Goal: Task Accomplishment & Management: Complete application form

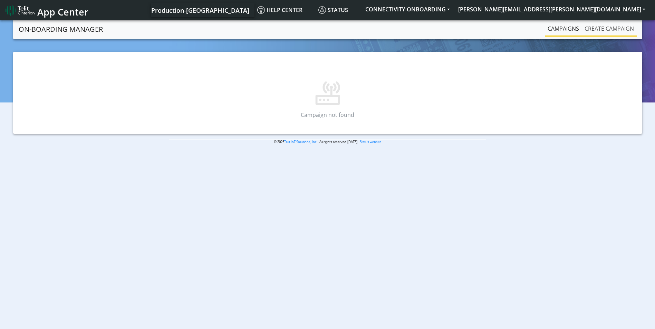
click at [609, 25] on link "Create campaign" at bounding box center [609, 29] width 55 height 14
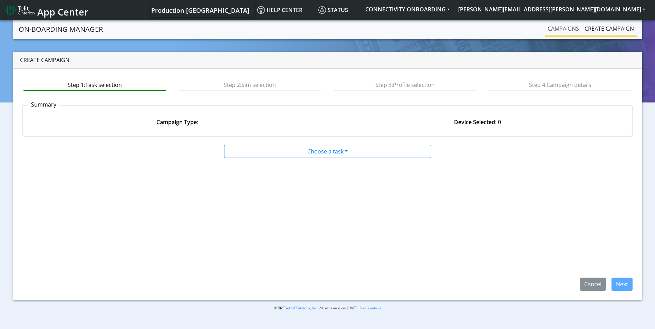
click at [564, 32] on link "Campaigns" at bounding box center [563, 29] width 37 height 14
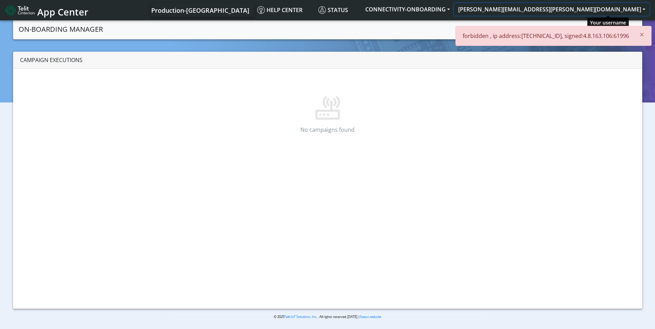
click at [623, 9] on button "[PERSON_NAME][EMAIL_ADDRESS][PERSON_NAME][DOMAIN_NAME]" at bounding box center [551, 9] width 195 height 12
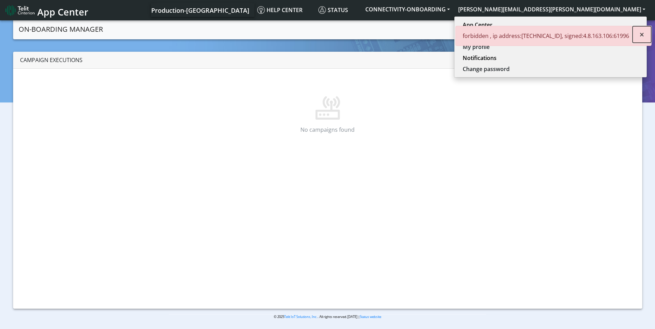
click at [639, 31] on button "×" at bounding box center [642, 34] width 19 height 17
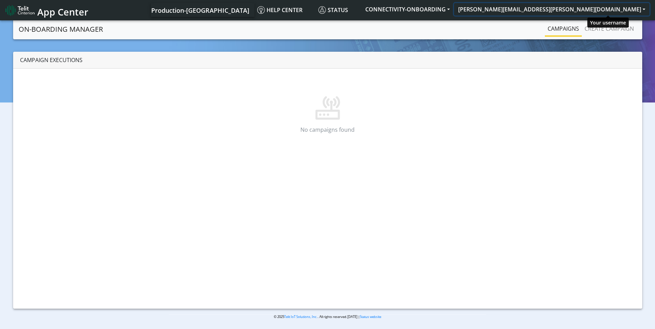
click at [598, 12] on button "[PERSON_NAME][EMAIL_ADDRESS][PERSON_NAME][DOMAIN_NAME]" at bounding box center [551, 9] width 195 height 12
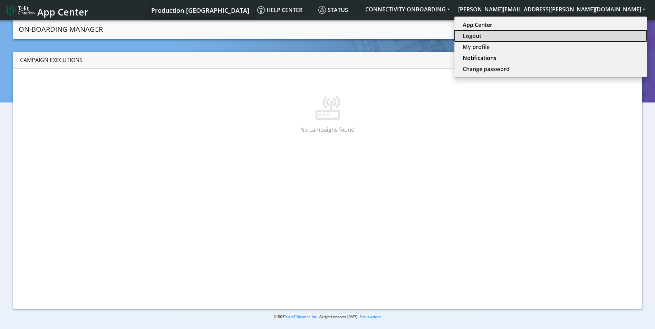
click at [598, 38] on button "Logout" at bounding box center [550, 35] width 192 height 11
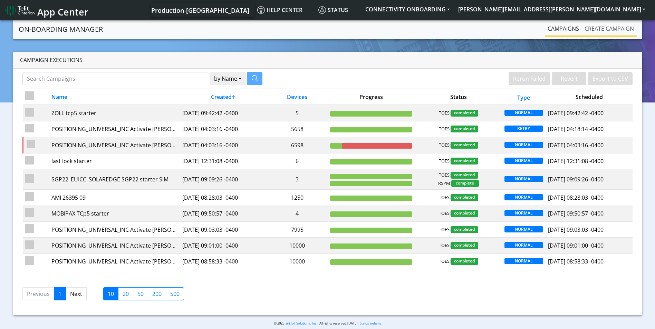
click at [613, 35] on link "Create campaign" at bounding box center [609, 29] width 55 height 14
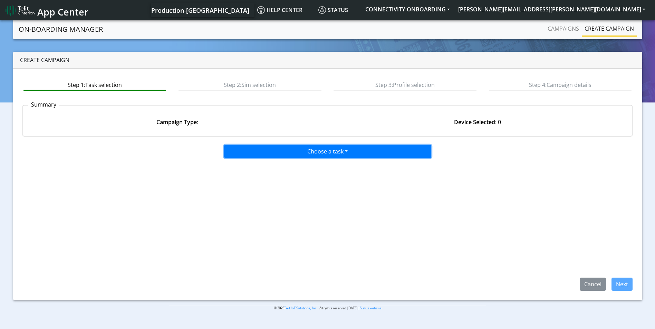
click at [342, 148] on button "Choose a task" at bounding box center [327, 151] width 207 height 13
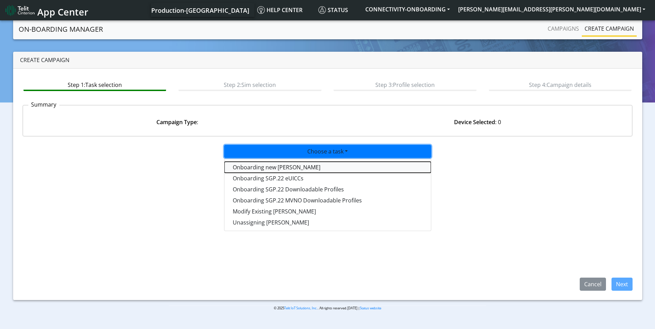
click at [309, 165] on tasktoes-dropdown "Onboarding new [PERSON_NAME]" at bounding box center [327, 167] width 207 height 11
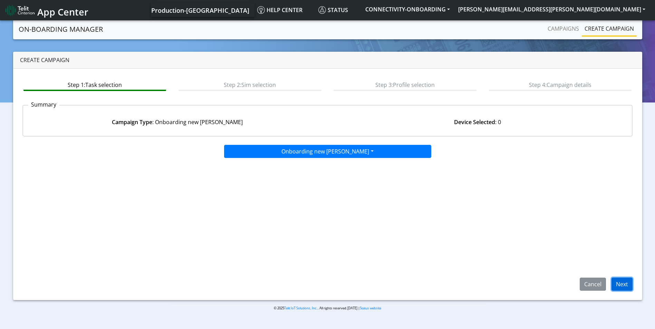
click at [619, 285] on button "Next" at bounding box center [622, 284] width 21 height 13
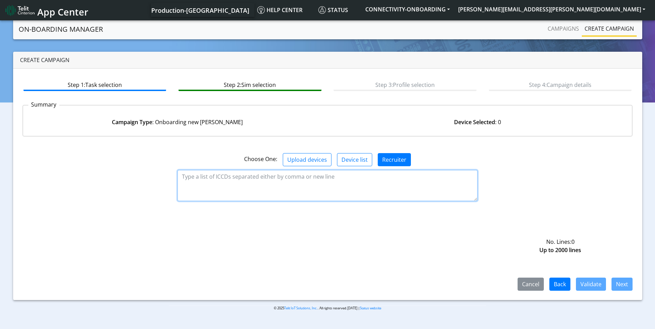
click at [290, 181] on textarea at bounding box center [328, 185] width 300 height 31
paste textarea "89358151000023862926 89358151000023862934 89358151000023862942 8935815100002386…"
type textarea "89358151000023862926 89358151000023862934 89358151000023862942 8935815100002386…"
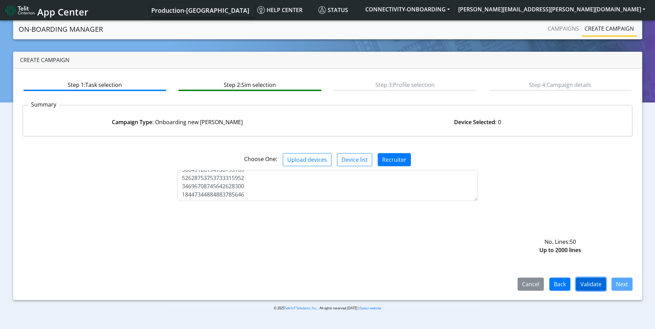
click at [597, 285] on button "Validate" at bounding box center [591, 284] width 30 height 13
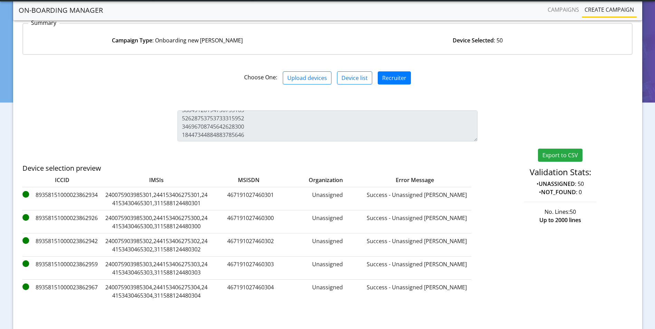
scroll to position [113, 0]
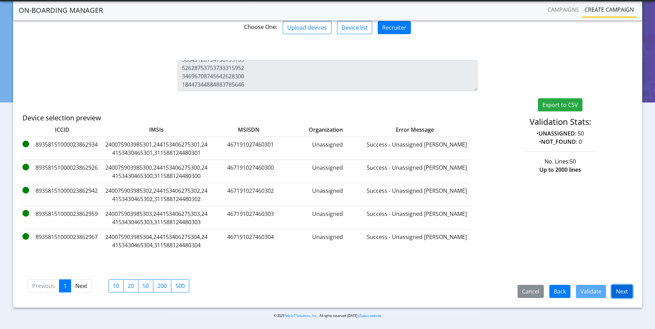
click at [619, 292] on button "Next" at bounding box center [622, 291] width 21 height 13
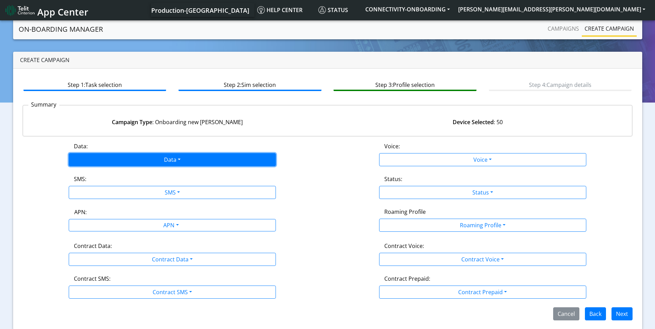
click at [190, 156] on button "Data" at bounding box center [172, 159] width 207 height 13
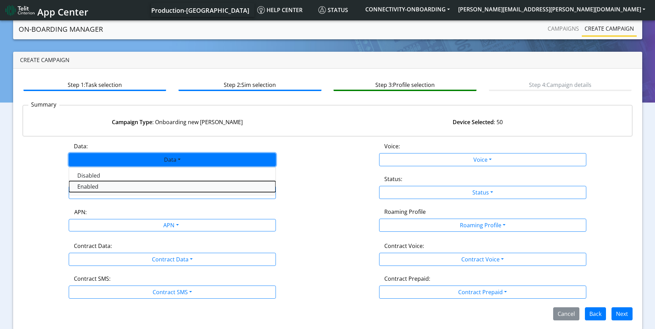
click at [118, 191] on button "Enabled" at bounding box center [172, 186] width 207 height 11
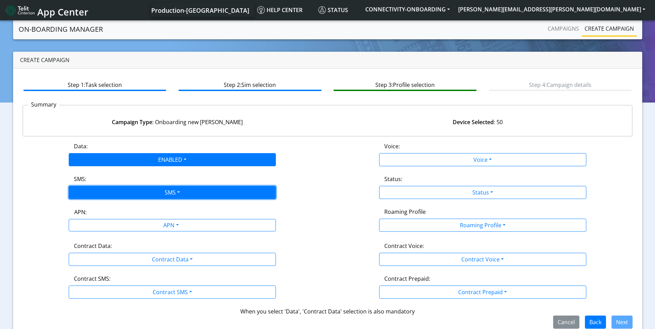
click at [174, 190] on button "SMS" at bounding box center [172, 192] width 207 height 13
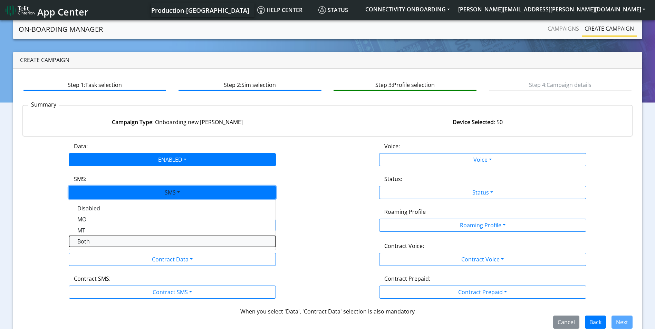
click at [114, 244] on button "Both" at bounding box center [172, 241] width 207 height 11
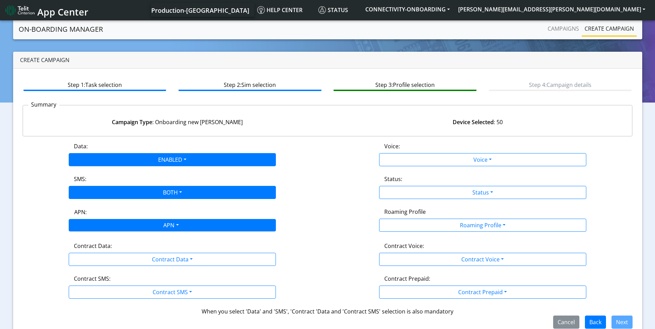
click at [169, 224] on div "APN" at bounding box center [170, 226] width 219 height 13
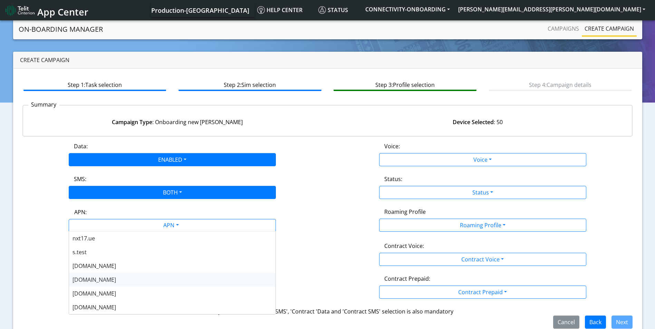
click at [116, 278] on div "[DOMAIN_NAME]" at bounding box center [172, 280] width 207 height 14
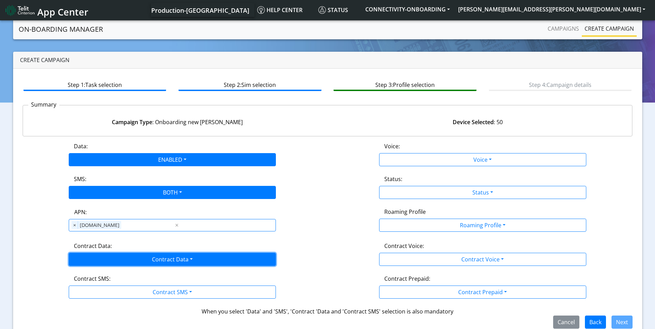
click at [201, 259] on button "Contract Data" at bounding box center [172, 259] width 207 height 13
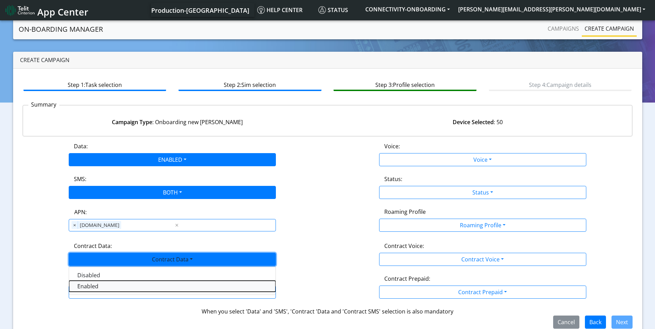
click at [123, 290] on Dataenabled-dropdown "Enabled" at bounding box center [172, 286] width 207 height 11
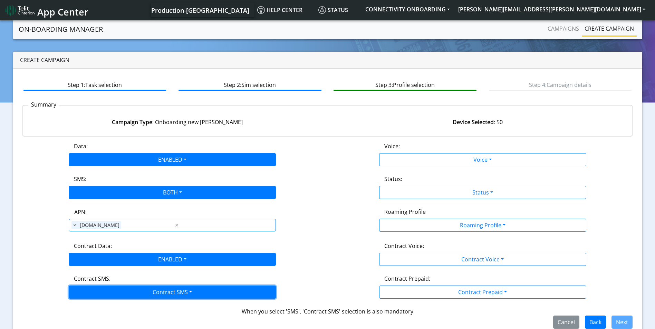
click at [164, 292] on button "Contract SMS" at bounding box center [172, 292] width 207 height 13
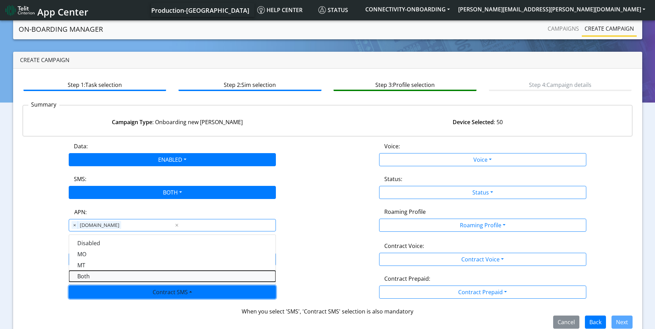
click at [101, 276] on SMSboth-dropdown "Both" at bounding box center [172, 276] width 207 height 11
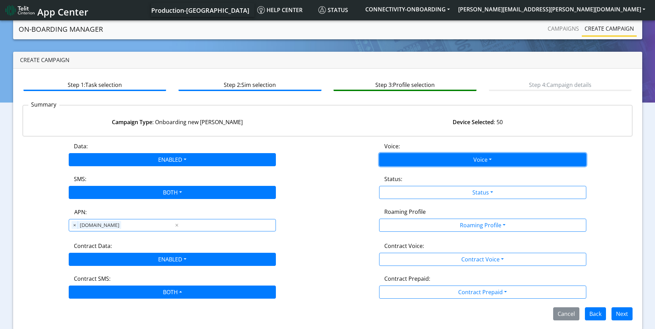
click at [496, 160] on button "Voice" at bounding box center [482, 159] width 207 height 13
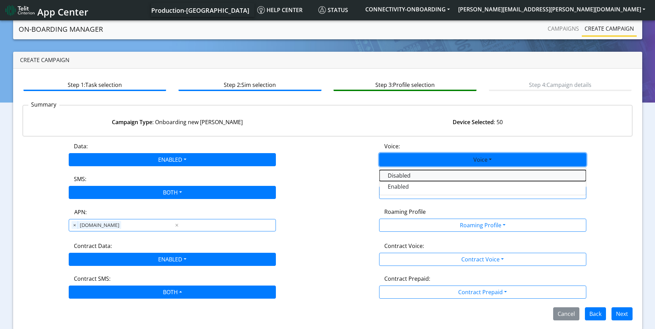
drag, startPoint x: 437, startPoint y: 174, endPoint x: 454, endPoint y: 179, distance: 18.0
click at [437, 174] on button "Disabled" at bounding box center [483, 175] width 207 height 11
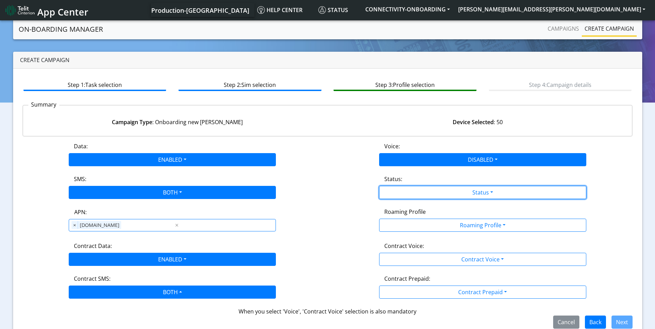
drag, startPoint x: 486, startPoint y: 190, endPoint x: 450, endPoint y: 207, distance: 39.2
click at [486, 190] on button "Status" at bounding box center [482, 192] width 207 height 13
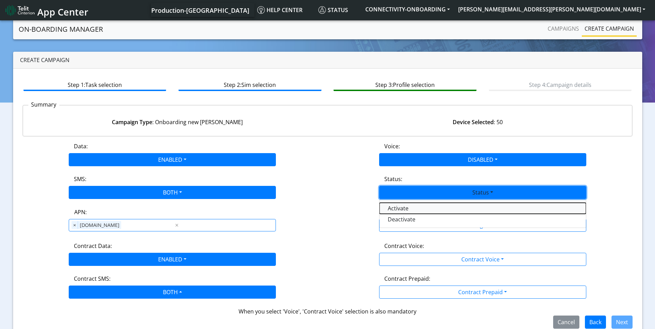
click at [428, 210] on button "Activate" at bounding box center [483, 208] width 207 height 11
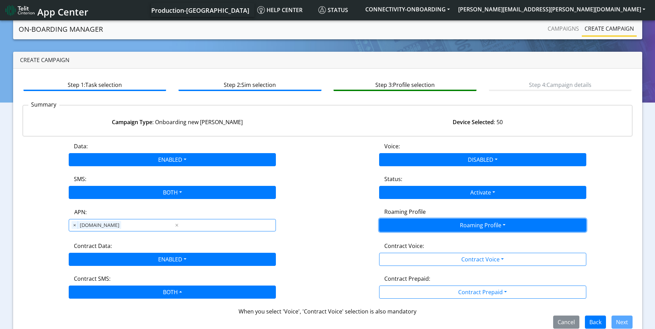
click at [468, 223] on button "Roaming Profile" at bounding box center [482, 225] width 207 height 13
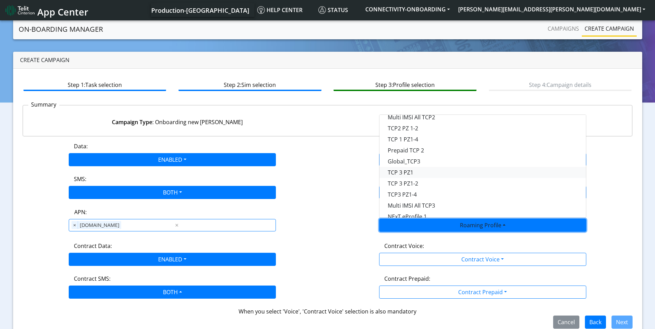
scroll to position [104, 0]
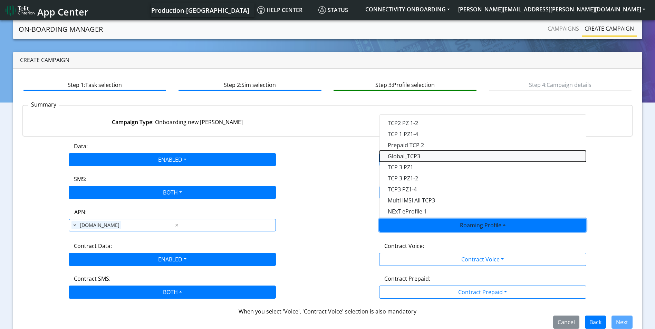
click at [424, 160] on Profile-dropdown "Global_TCP3" at bounding box center [483, 156] width 207 height 11
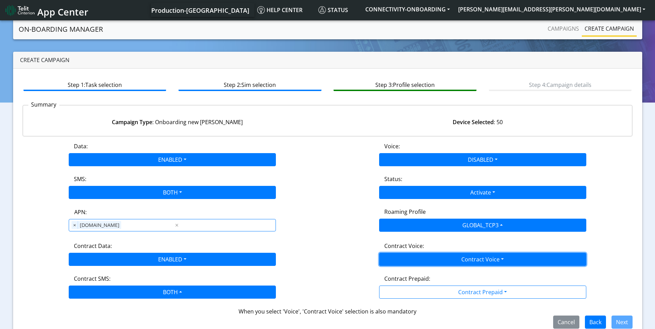
click at [483, 262] on button "Contract Voice" at bounding box center [482, 259] width 207 height 13
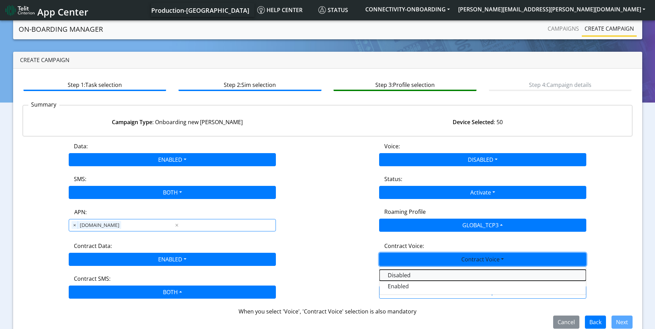
drag, startPoint x: 409, startPoint y: 273, endPoint x: 415, endPoint y: 277, distance: 7.5
click at [409, 273] on Voicedisabled-dropdown "Disabled" at bounding box center [483, 275] width 207 height 11
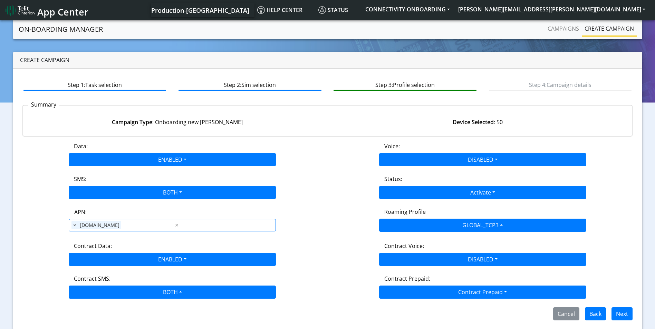
click at [442, 286] on div "Contract Prepaid: Contract Prepaid Yes No" at bounding box center [483, 287] width 310 height 24
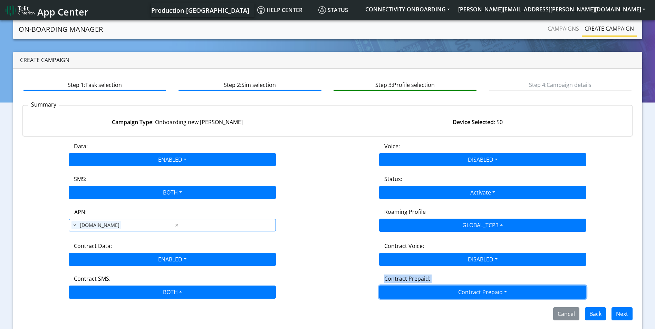
drag, startPoint x: 442, startPoint y: 286, endPoint x: 442, endPoint y: 293, distance: 7.3
click at [443, 290] on button "Contract Prepaid" at bounding box center [482, 292] width 207 height 13
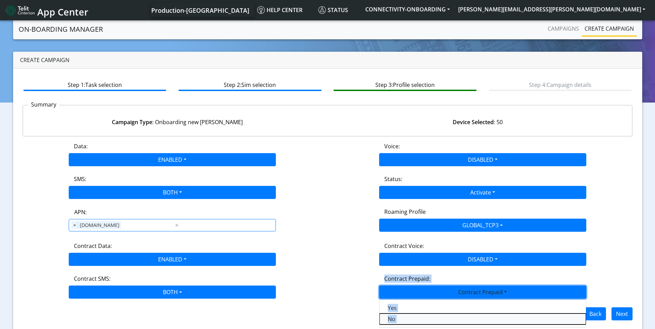
drag, startPoint x: 401, startPoint y: 316, endPoint x: 431, endPoint y: 317, distance: 29.4
click at [401, 316] on Prepaidnotprepaid-dropdown "No" at bounding box center [483, 319] width 207 height 11
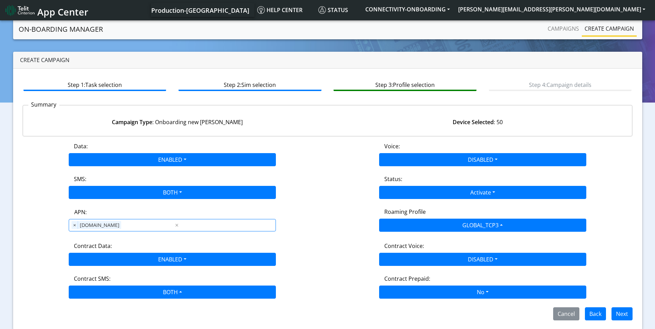
click at [603, 262] on div "Contract Voice: DISABLED Disabled Enabled" at bounding box center [483, 254] width 310 height 24
click at [625, 312] on button "Next" at bounding box center [622, 314] width 21 height 13
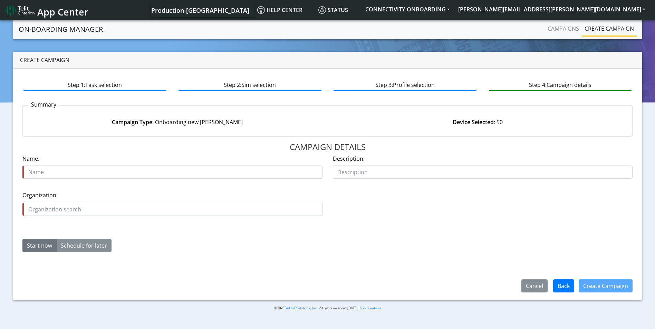
click at [121, 175] on input "text" at bounding box center [172, 172] width 300 height 13
type input "lantech 11111 tlt 04"
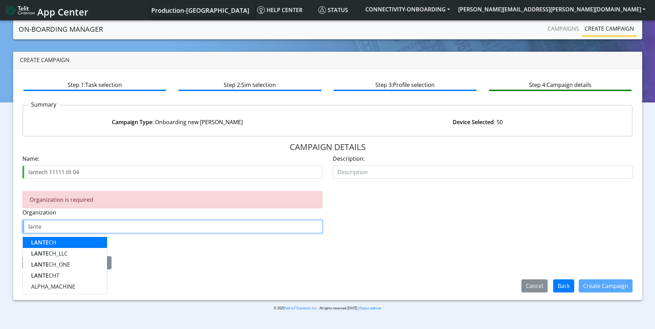
drag, startPoint x: 61, startPoint y: 240, endPoint x: 77, endPoint y: 242, distance: 15.3
click at [61, 240] on button "LANTE CH" at bounding box center [65, 242] width 84 height 11
type input "LANTECH"
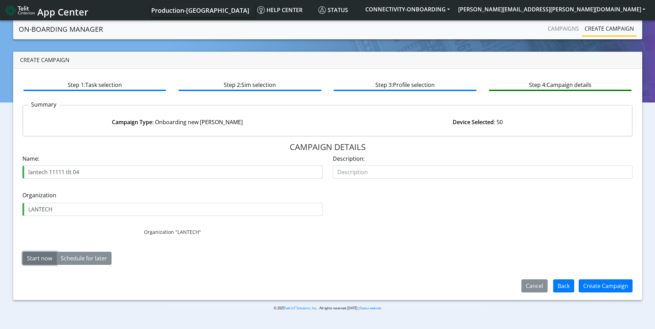
click at [43, 253] on button "Start now" at bounding box center [39, 258] width 34 height 13
click at [601, 285] on button "Create Campaign" at bounding box center [606, 286] width 54 height 13
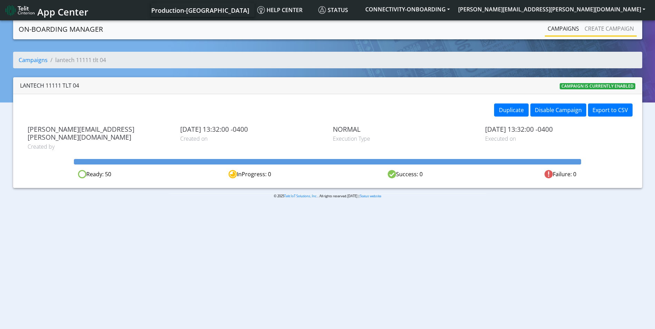
click at [619, 36] on li "Create campaign" at bounding box center [609, 29] width 55 height 15
click at [609, 24] on link "Create campaign" at bounding box center [609, 29] width 55 height 14
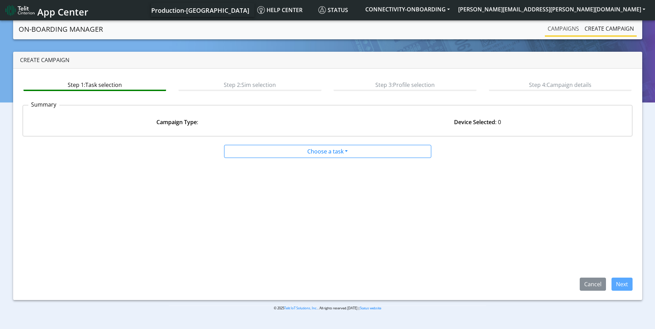
click at [567, 29] on link "Campaigns" at bounding box center [563, 29] width 37 height 14
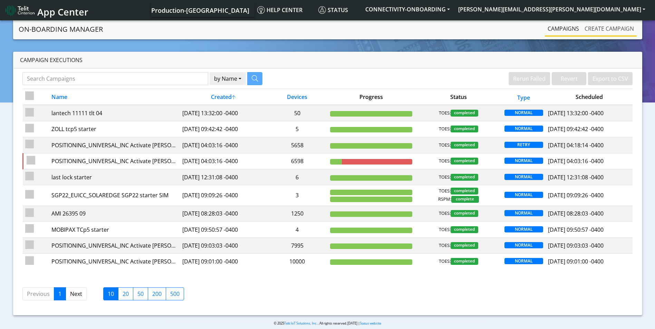
click at [603, 27] on link "Create campaign" at bounding box center [609, 29] width 55 height 14
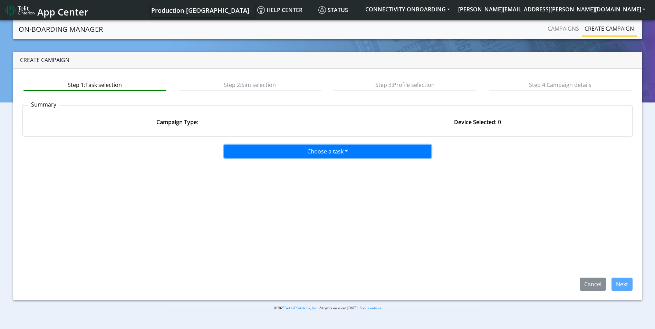
click at [338, 154] on button "Choose a task" at bounding box center [327, 151] width 207 height 13
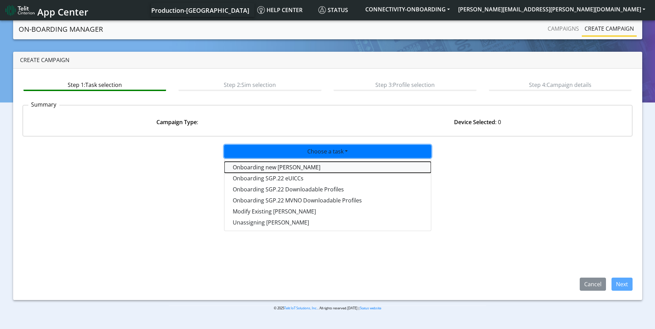
drag, startPoint x: 315, startPoint y: 167, endPoint x: 360, endPoint y: 182, distance: 47.6
click at [316, 167] on tasktoes-dropdown "Onboarding new [PERSON_NAME]" at bounding box center [327, 167] width 207 height 11
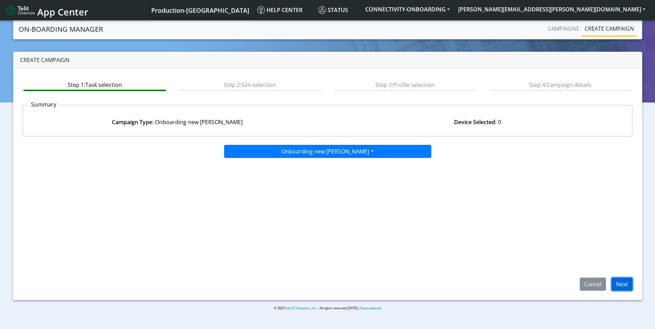
click at [620, 286] on button "Next" at bounding box center [622, 284] width 21 height 13
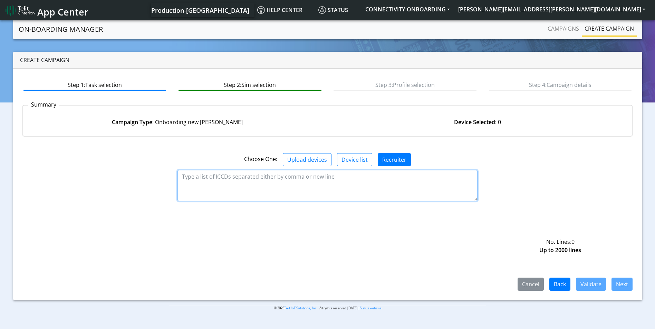
click at [271, 185] on textarea at bounding box center [328, 185] width 300 height 31
paste textarea "89358151000031765434 89358151000031765426 89358151000031911285 8935815100003191…"
type textarea "89358151000031765434 89358151000031765426 89358151000031911285 8935815100003191…"
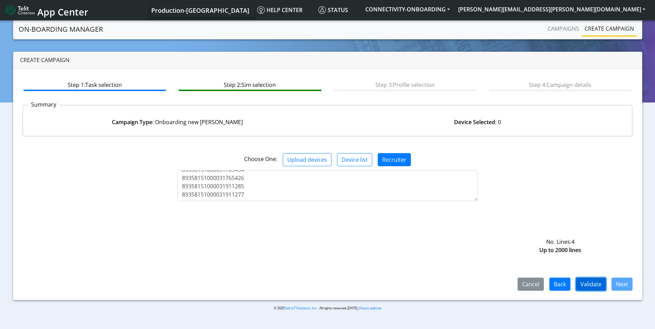
click at [591, 282] on button "Validate" at bounding box center [591, 284] width 30 height 13
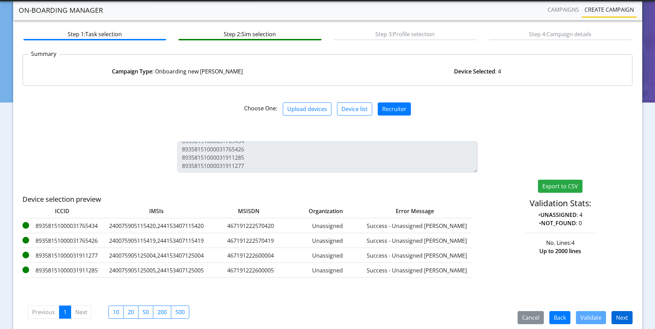
scroll to position [58, 0]
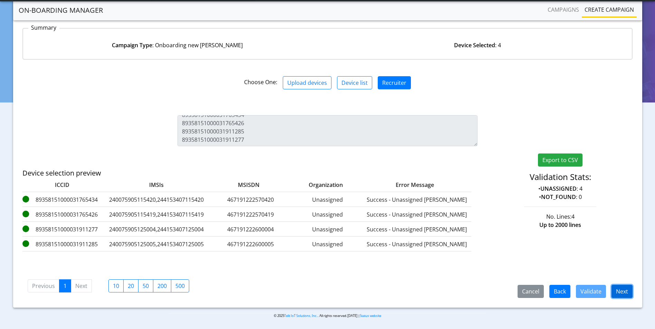
click at [618, 293] on button "Next" at bounding box center [622, 291] width 21 height 13
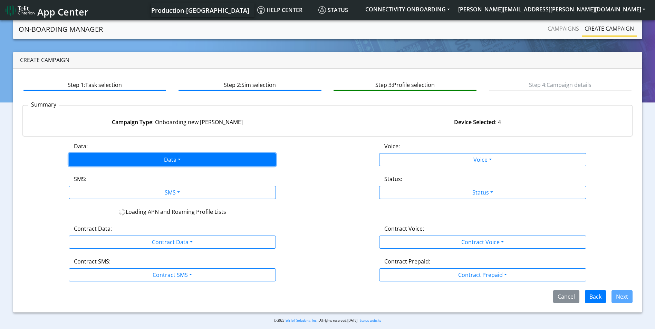
click at [176, 161] on button "Data" at bounding box center [172, 159] width 207 height 13
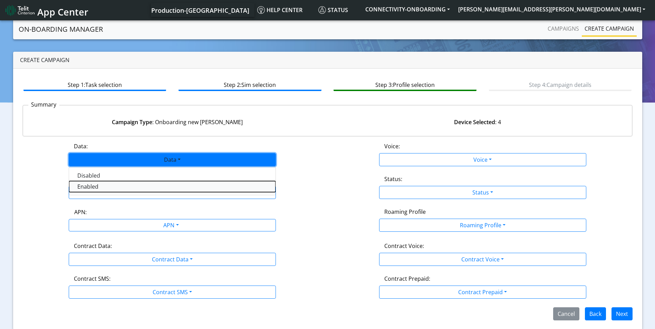
click at [142, 188] on button "Enabled" at bounding box center [172, 186] width 207 height 11
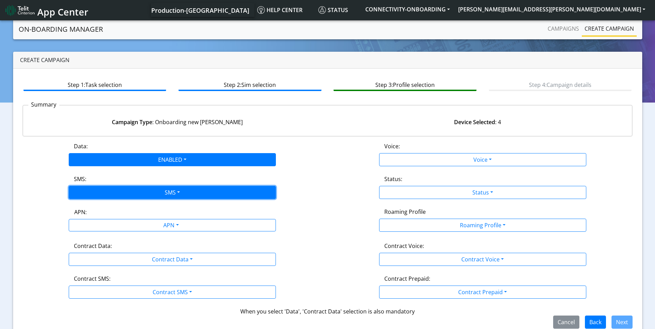
drag, startPoint x: 181, startPoint y: 191, endPoint x: 135, endPoint y: 221, distance: 54.7
click at [181, 191] on button "SMS" at bounding box center [172, 192] width 207 height 13
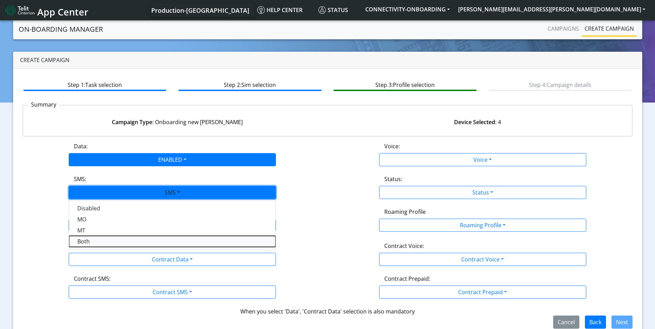
click at [120, 243] on button "Both" at bounding box center [172, 241] width 207 height 11
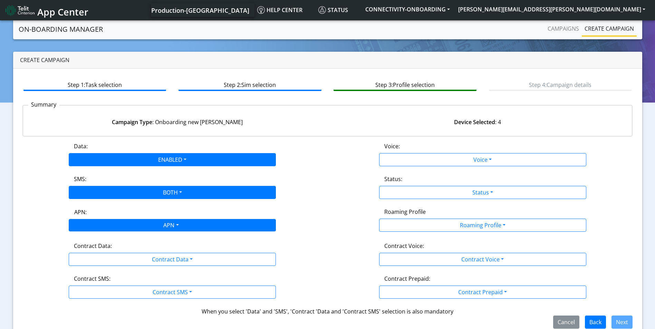
drag, startPoint x: 166, startPoint y: 227, endPoint x: 163, endPoint y: 229, distance: 4.2
click at [166, 227] on div "APN" at bounding box center [170, 226] width 219 height 13
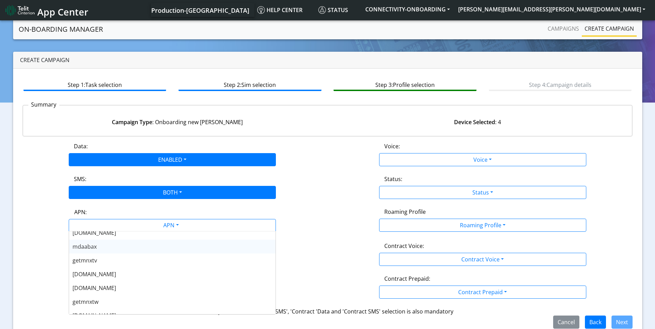
scroll to position [138, 0]
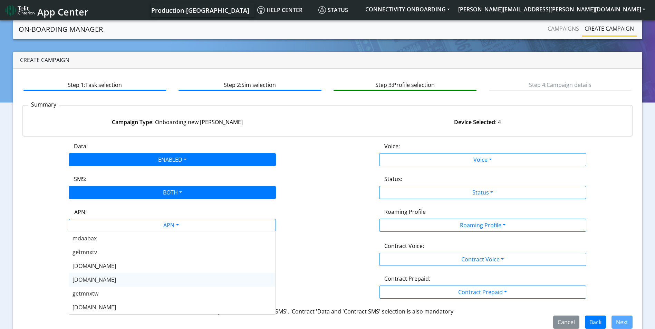
click at [131, 278] on div "[DOMAIN_NAME]" at bounding box center [172, 280] width 207 height 14
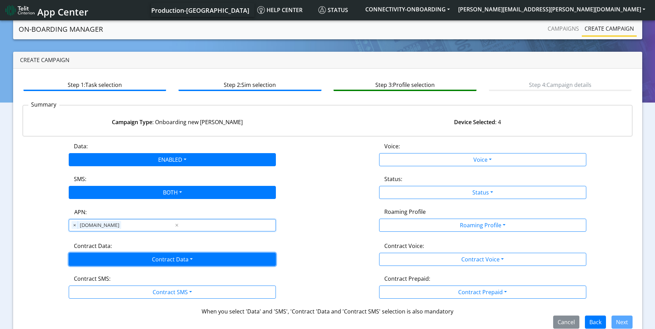
click at [167, 259] on button "Contract Data" at bounding box center [172, 259] width 207 height 13
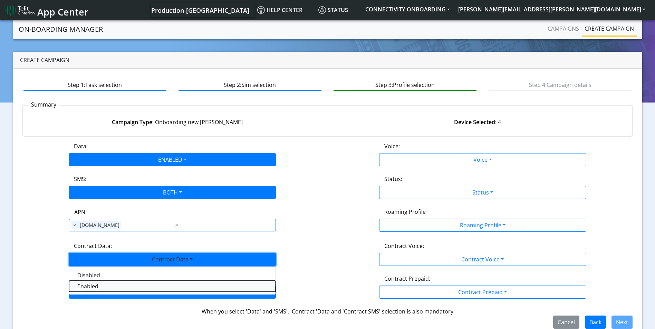
drag, startPoint x: 121, startPoint y: 287, endPoint x: 162, endPoint y: 290, distance: 41.9
click at [121, 288] on Dataenabled-dropdown "Enabled" at bounding box center [172, 286] width 207 height 11
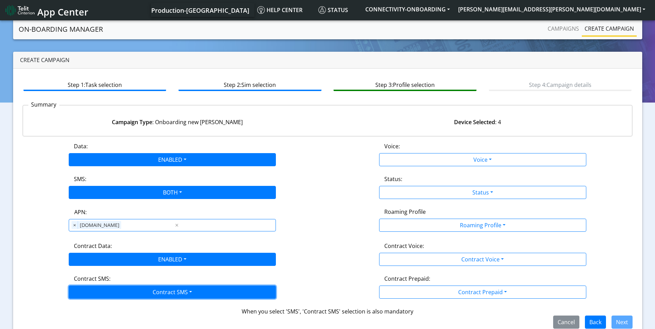
click at [163, 290] on button "Contract SMS" at bounding box center [172, 292] width 207 height 13
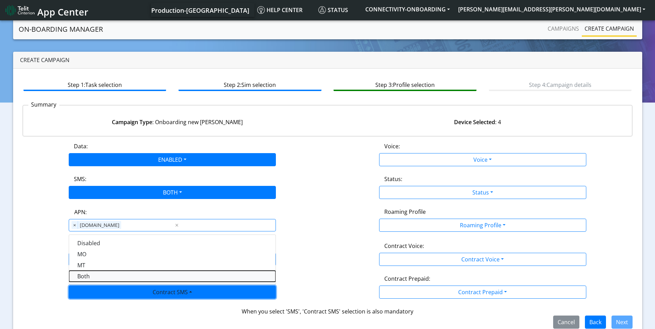
drag, startPoint x: 107, startPoint y: 274, endPoint x: 112, endPoint y: 272, distance: 4.6
click at [108, 274] on SMSboth-dropdown "Both" at bounding box center [172, 276] width 207 height 11
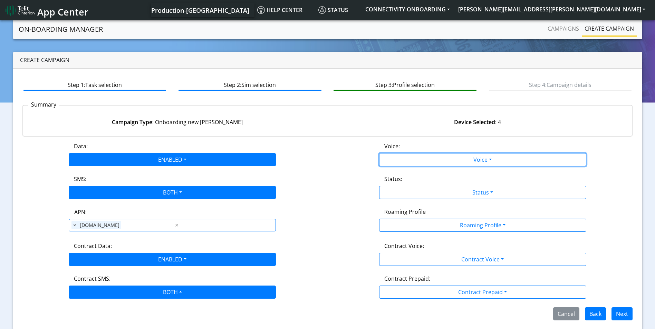
drag, startPoint x: 514, startPoint y: 159, endPoint x: 424, endPoint y: 174, distance: 91.4
click at [514, 160] on button "Voice" at bounding box center [482, 159] width 207 height 13
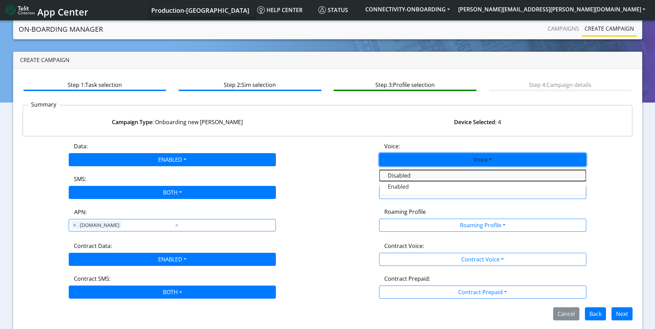
drag, startPoint x: 405, startPoint y: 176, endPoint x: 469, endPoint y: 193, distance: 66.0
click at [405, 176] on button "Disabled" at bounding box center [483, 175] width 207 height 11
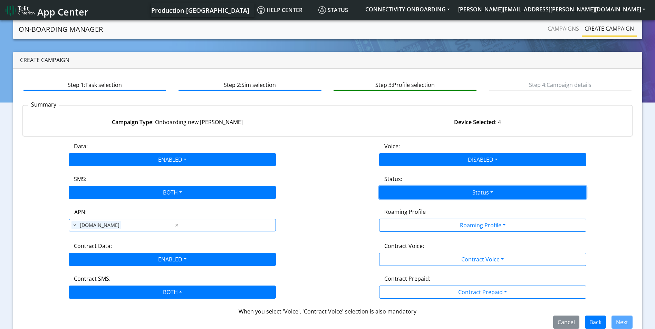
click at [473, 196] on button "Status" at bounding box center [482, 192] width 207 height 13
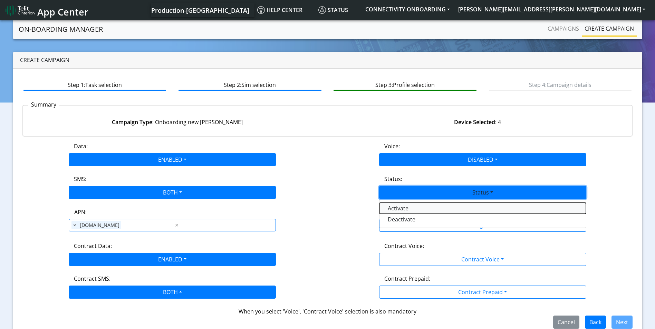
drag, startPoint x: 410, startPoint y: 211, endPoint x: 475, endPoint y: 224, distance: 66.5
click at [410, 211] on button "Activate" at bounding box center [483, 208] width 207 height 11
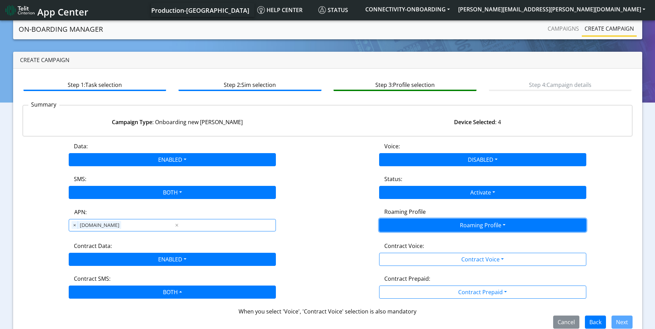
click at [475, 224] on button "Roaming Profile" at bounding box center [482, 225] width 207 height 13
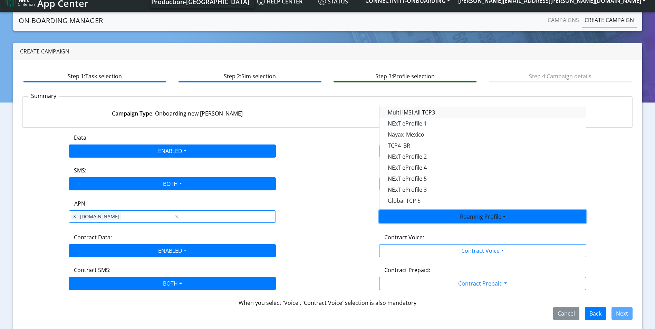
scroll to position [11, 0]
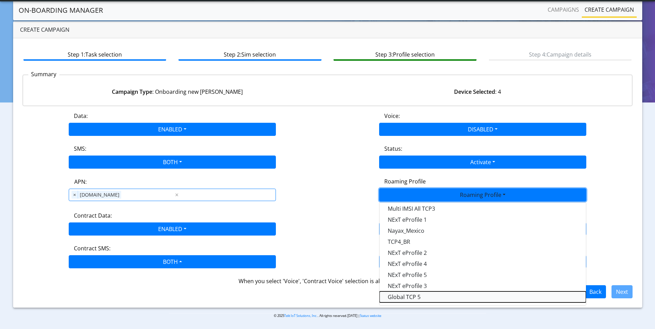
drag, startPoint x: 421, startPoint y: 300, endPoint x: 479, endPoint y: 244, distance: 80.6
click at [421, 300] on Profile-dropdown "Global TCP 5" at bounding box center [483, 297] width 207 height 11
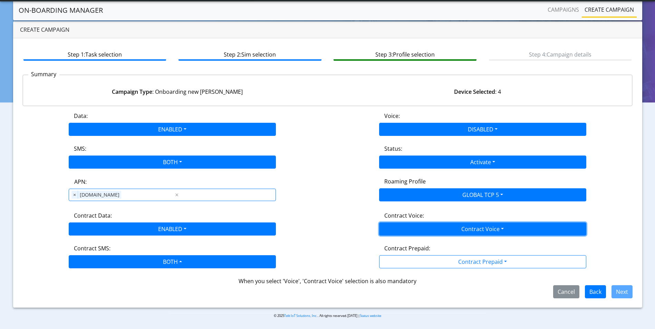
click at [483, 224] on button "Contract Voice" at bounding box center [482, 229] width 207 height 13
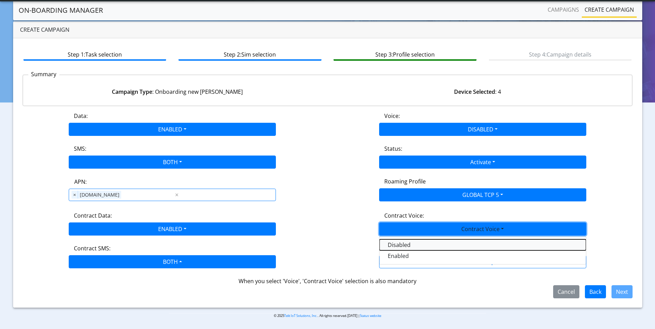
click at [423, 250] on Voicedisabled-dropdown "Disabled" at bounding box center [483, 245] width 207 height 11
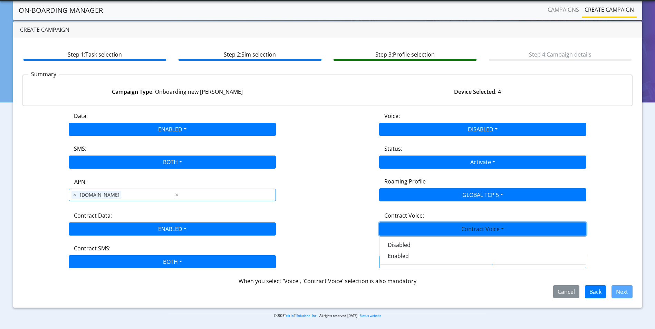
scroll to position [3, 0]
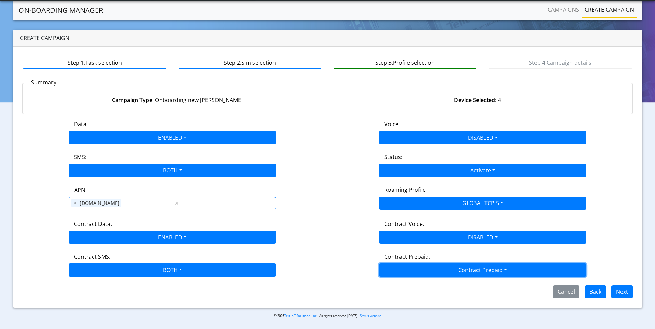
click at [457, 266] on button "Contract Prepaid" at bounding box center [482, 270] width 207 height 13
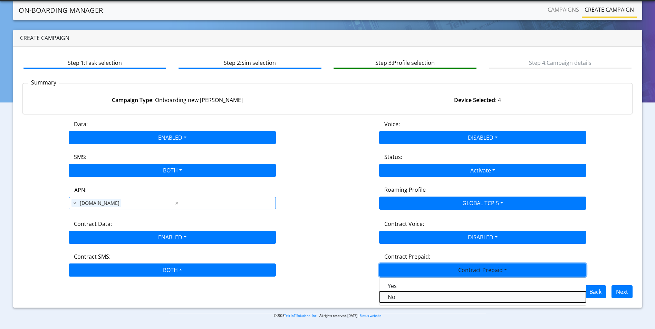
click at [409, 297] on Prepaidnotprepaid-dropdown "No" at bounding box center [483, 297] width 207 height 11
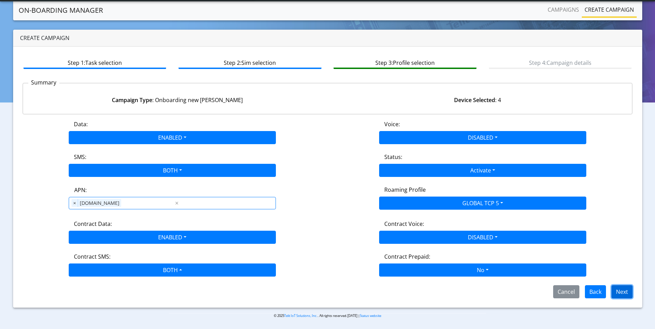
click at [627, 293] on button "Next" at bounding box center [622, 292] width 21 height 13
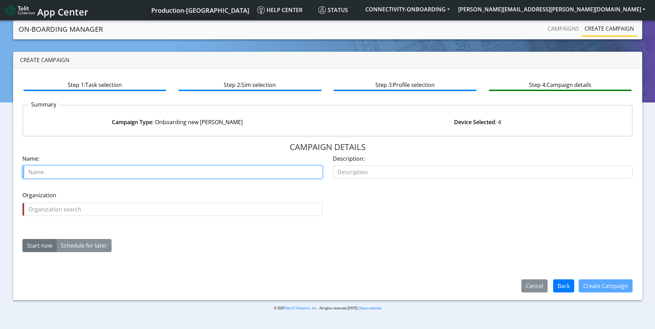
click at [41, 171] on input "text" at bounding box center [172, 172] width 300 height 13
type input "telit testing samples 3ff and 4ff tcp5"
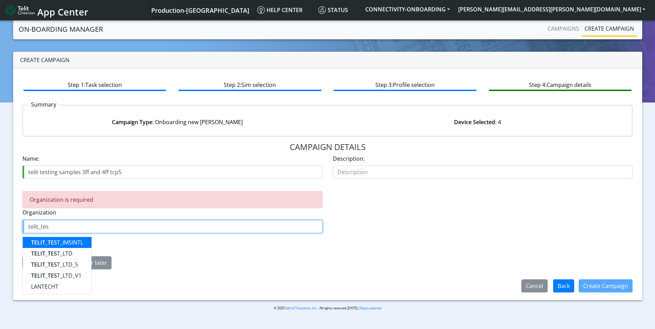
click at [76, 240] on ngb-highlight "TELIT_TES T_IMSINTL" at bounding box center [57, 243] width 52 height 8
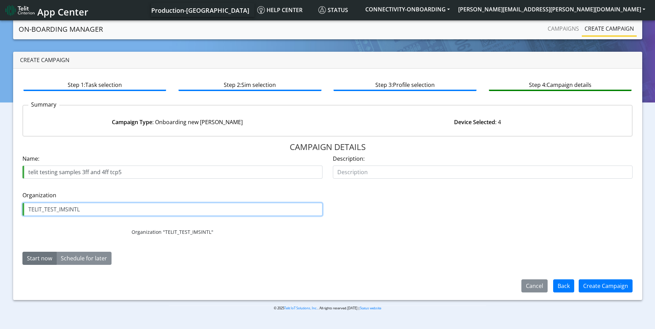
type input "TELIT_TEST_IMSINTL"
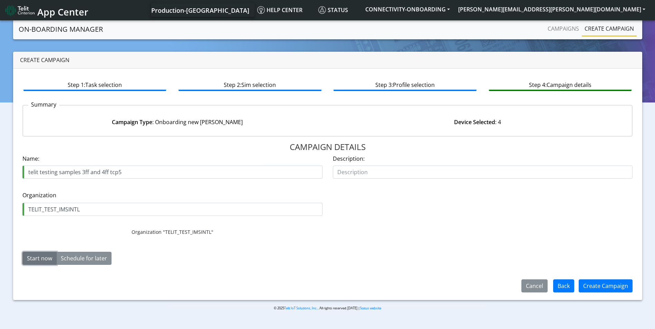
click at [36, 257] on button "Start now" at bounding box center [39, 258] width 34 height 13
click at [599, 284] on button "Create Campaign" at bounding box center [606, 286] width 54 height 13
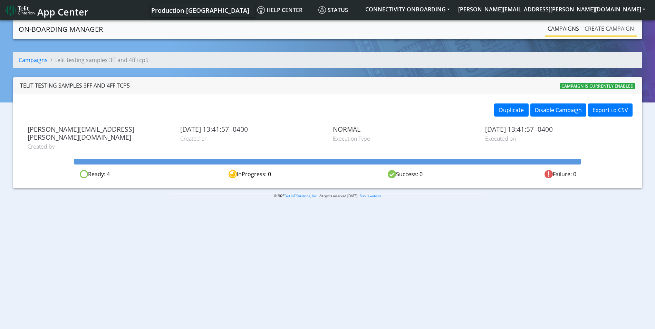
click at [612, 28] on link "Create campaign" at bounding box center [609, 29] width 55 height 14
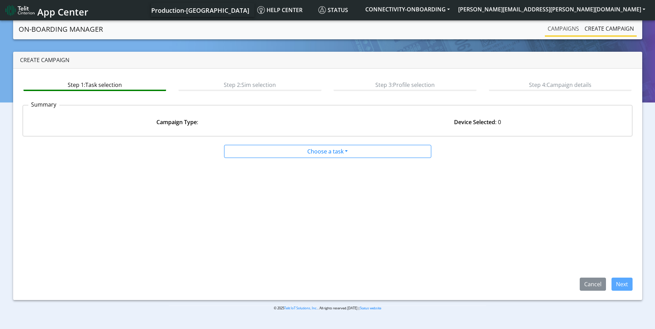
click at [556, 26] on link "Campaigns" at bounding box center [563, 29] width 37 height 14
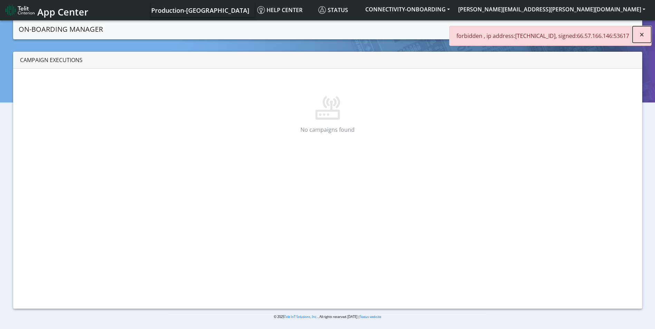
click at [638, 35] on button "×" at bounding box center [642, 34] width 19 height 17
click at [597, 4] on button "[PERSON_NAME][EMAIL_ADDRESS][PERSON_NAME][DOMAIN_NAME]" at bounding box center [551, 9] width 195 height 12
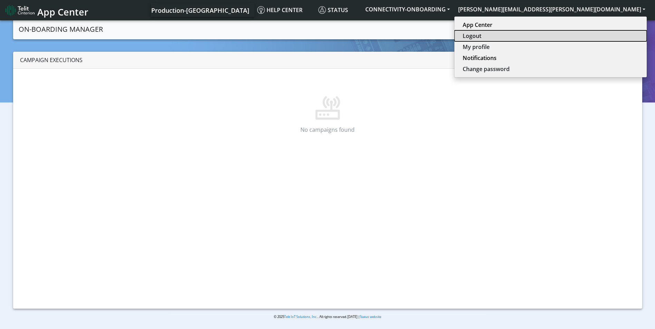
click at [596, 37] on button "Logout" at bounding box center [550, 35] width 192 height 11
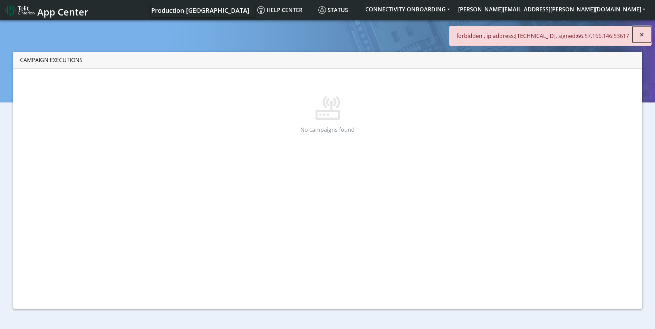
click at [646, 35] on button "×" at bounding box center [642, 34] width 19 height 17
